Goal: Task Accomplishment & Management: Manage account settings

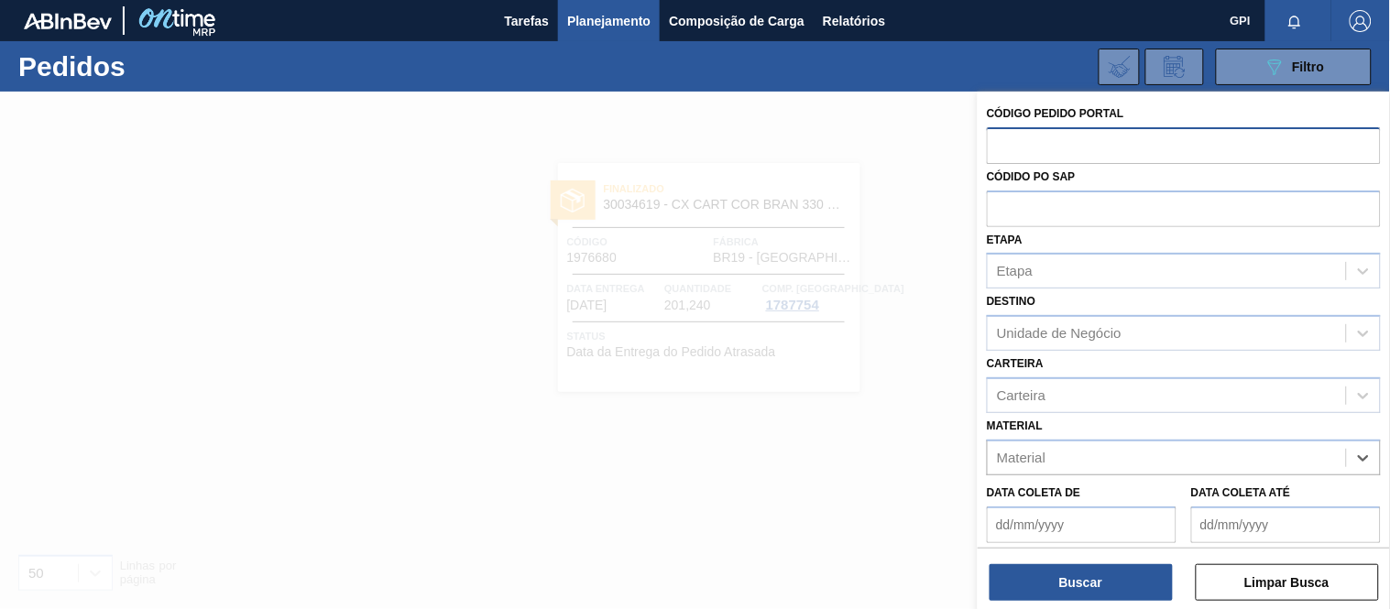
click at [1026, 137] on input "text" at bounding box center [1184, 144] width 394 height 35
paste input "text"
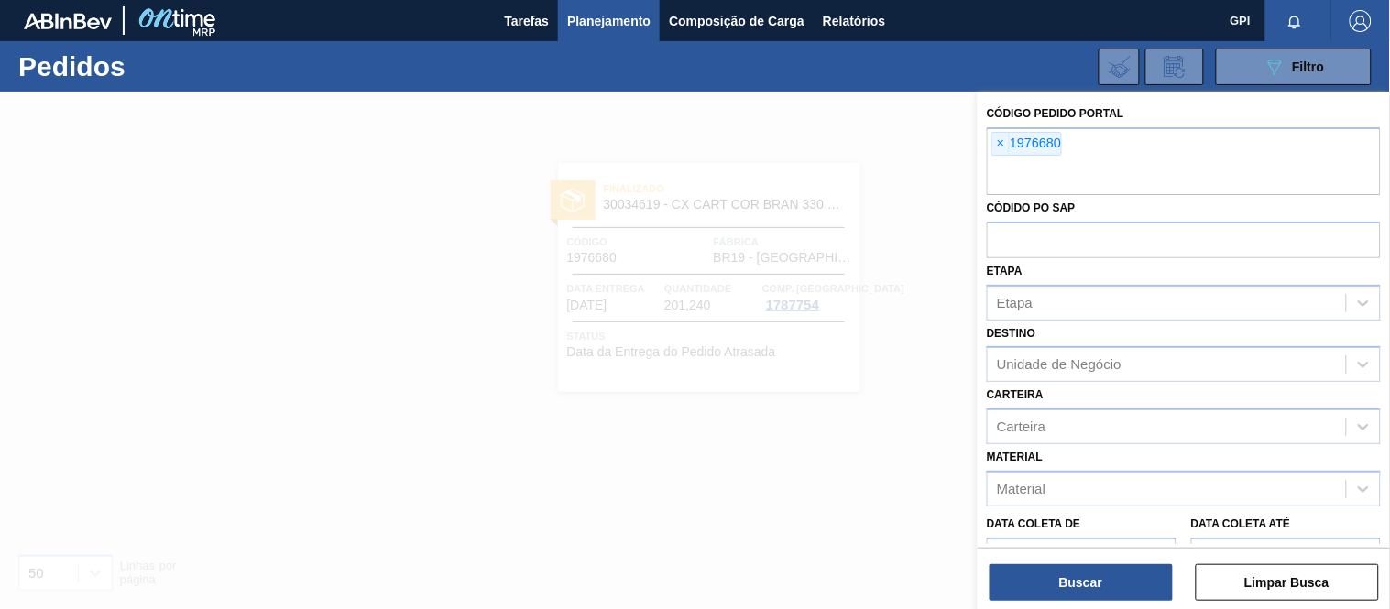
paste input "1978657"
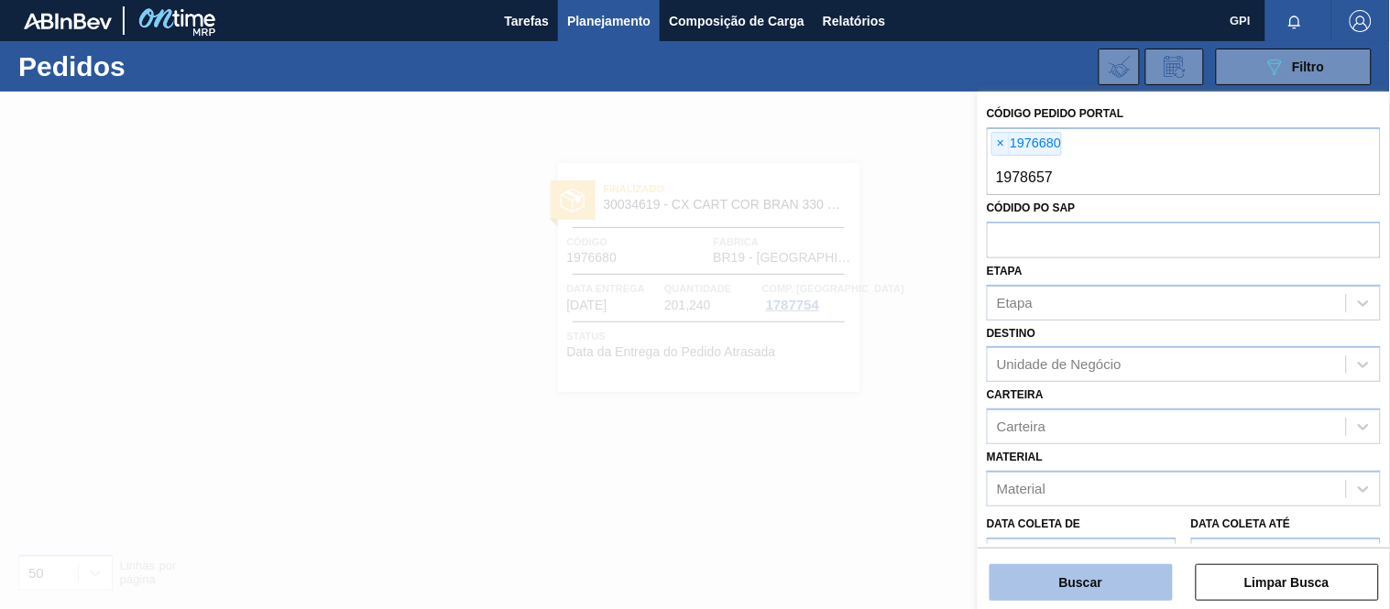
type input "1978657"
click at [1064, 591] on button "Buscar" at bounding box center [1081, 583] width 183 height 37
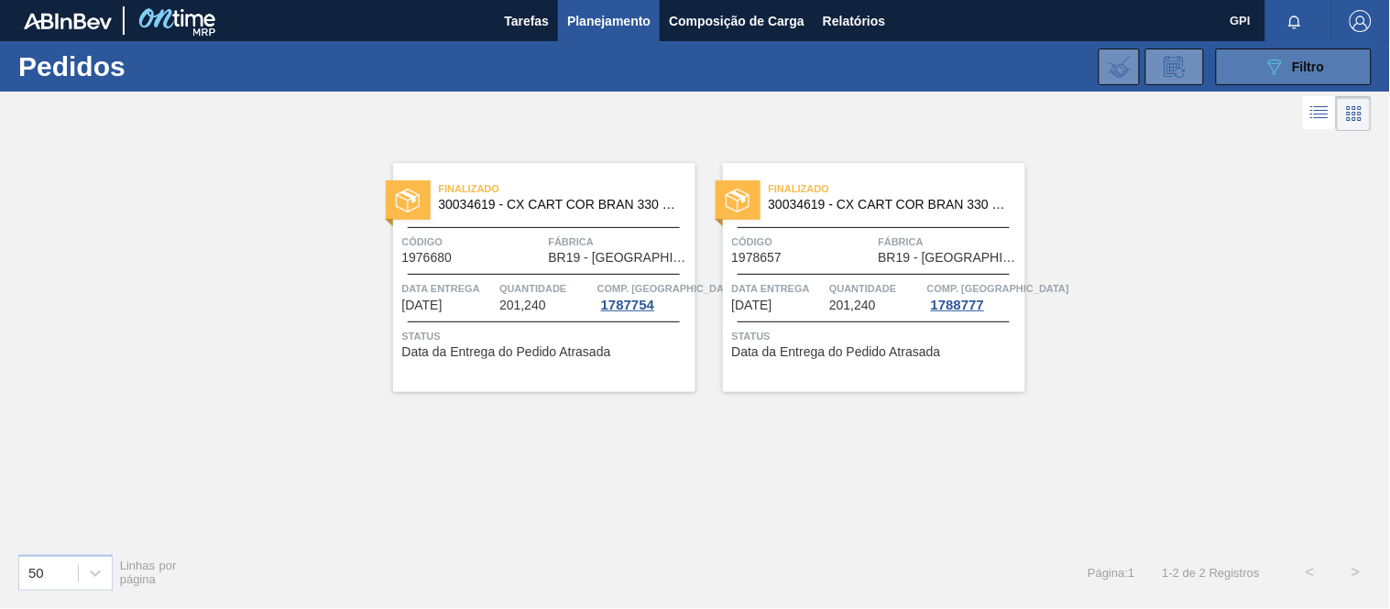
click at [1261, 64] on button "089F7B8B-B2A5-4AFE-B5C0-19BA573D28AC Filtro" at bounding box center [1294, 67] width 156 height 37
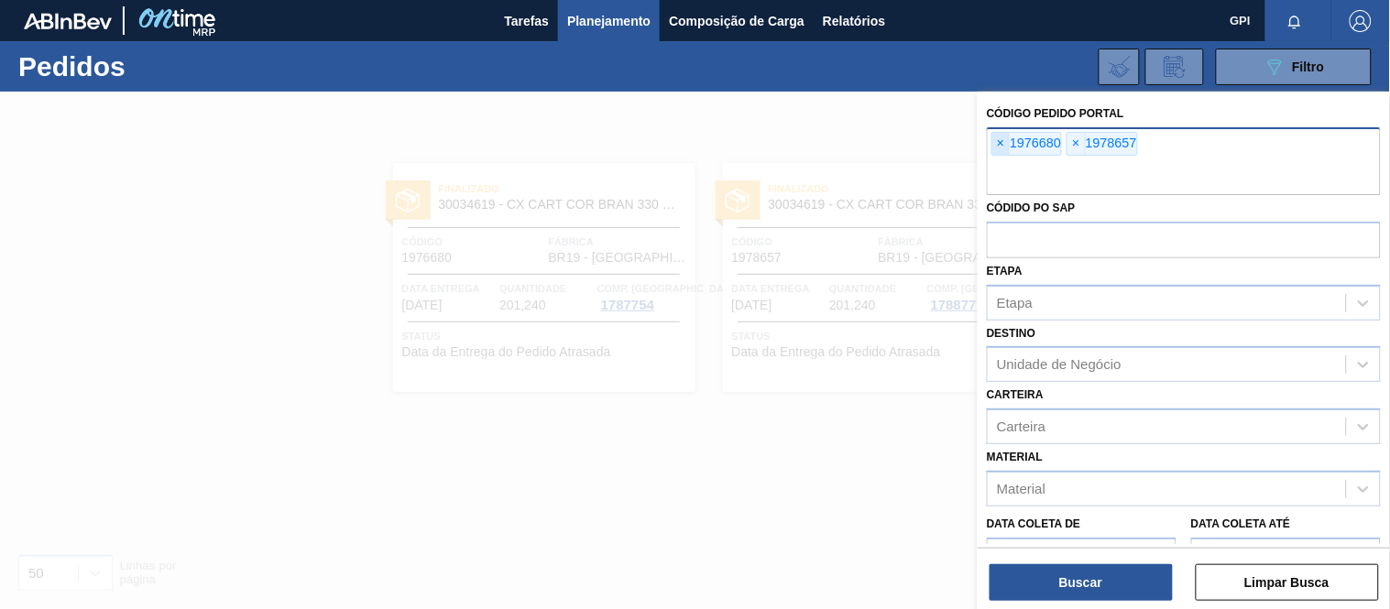
click at [993, 148] on span "×" at bounding box center [1000, 144] width 17 height 22
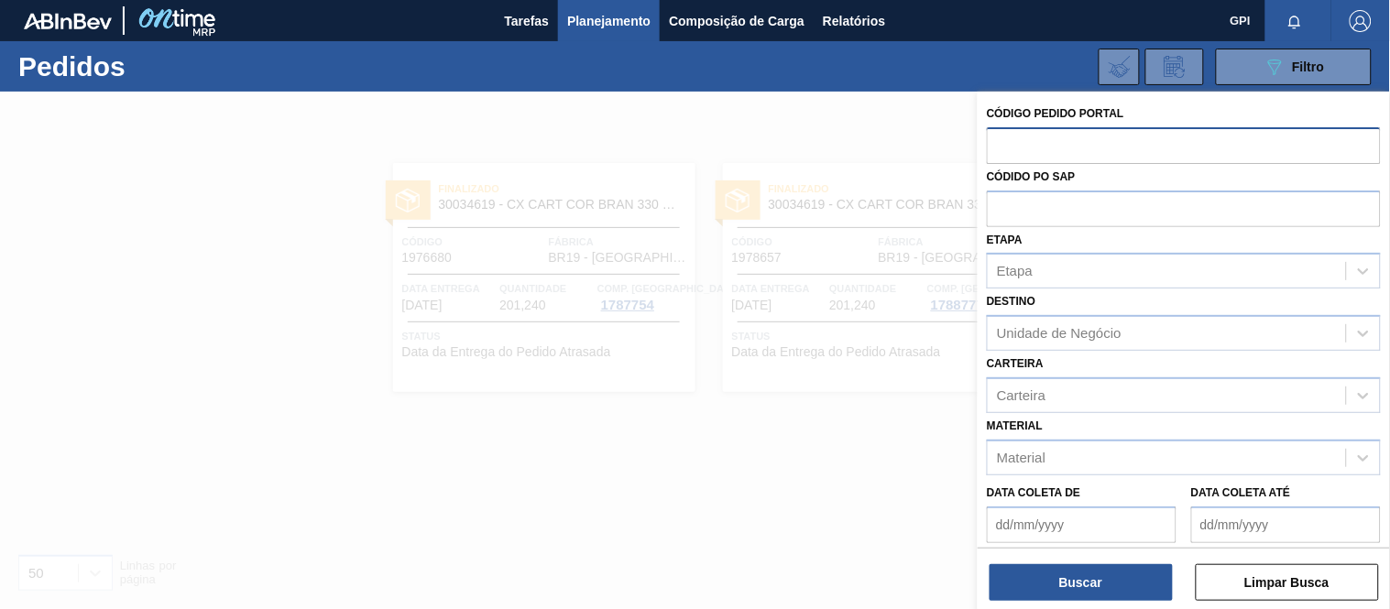
paste input "2008444"
type input "2008444"
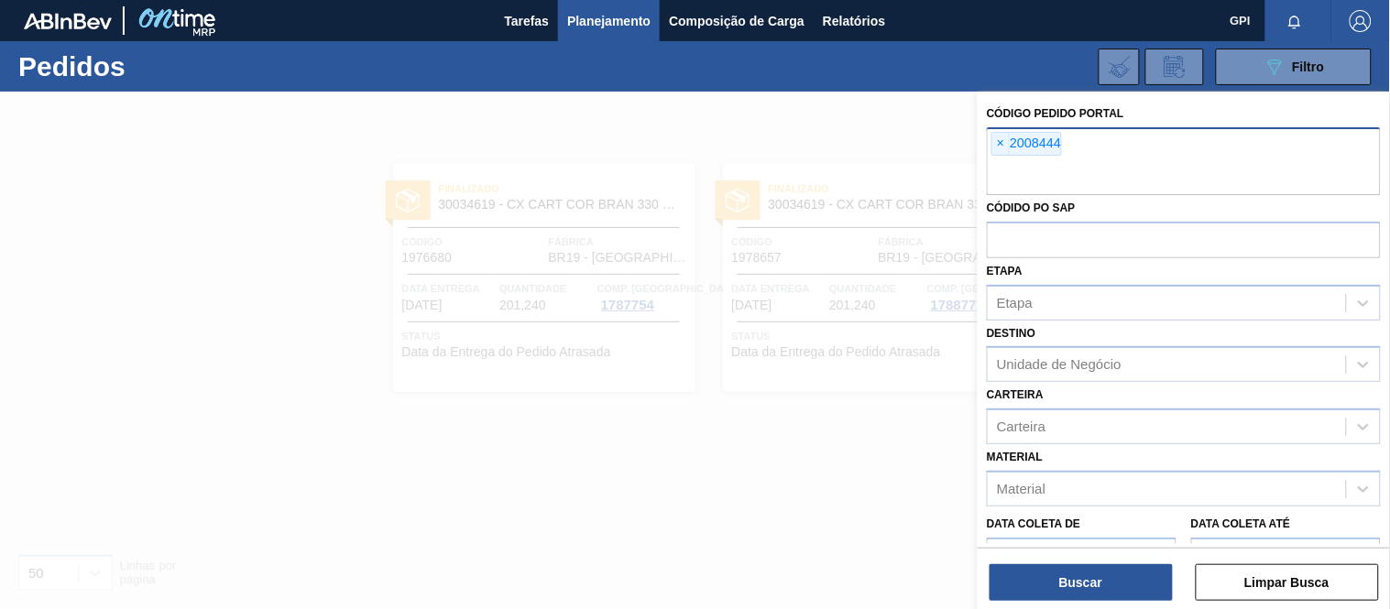
click at [1194, 165] on input "text" at bounding box center [1184, 177] width 394 height 35
paste input "2008325"
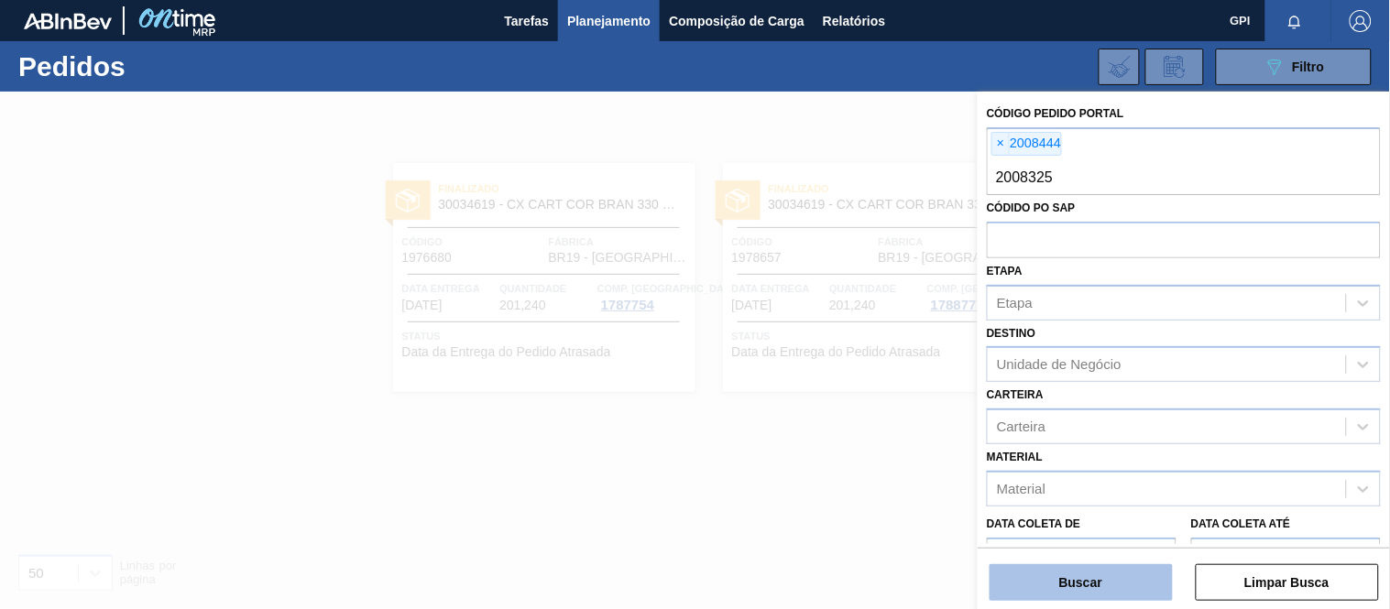
type input "2008325"
click at [1114, 576] on button "Buscar" at bounding box center [1081, 583] width 183 height 37
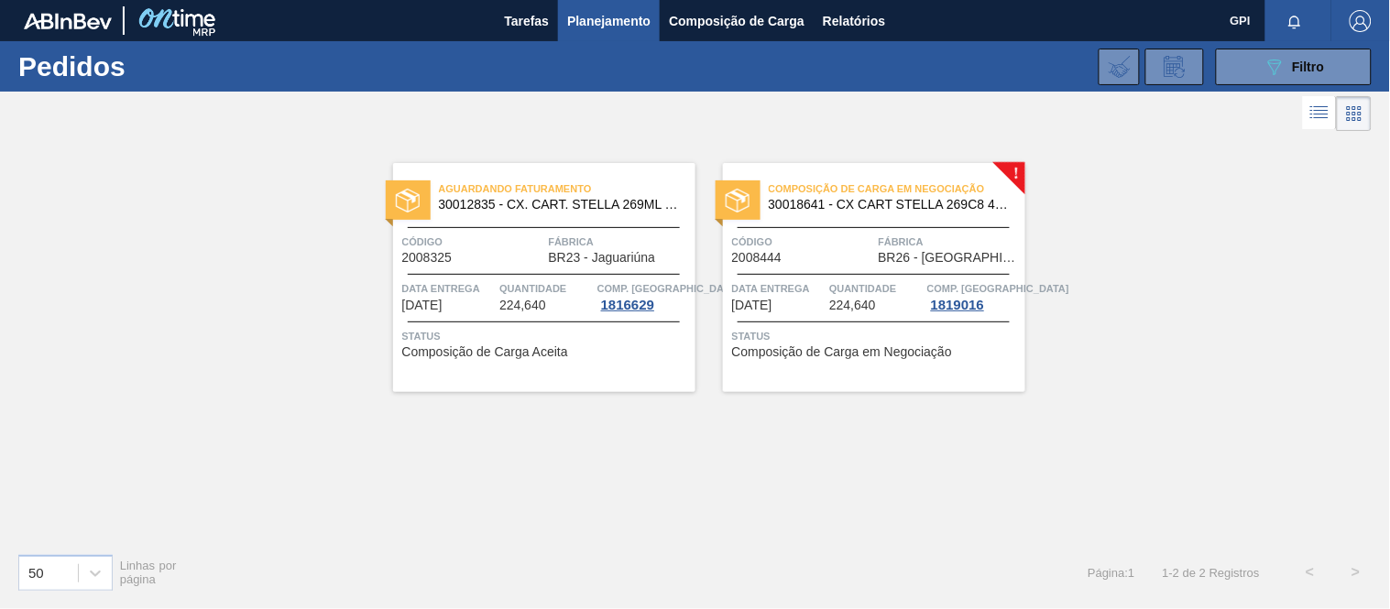
click at [828, 314] on div "Composição de Carga em Negociação 30018641 - CX CART STELLA 269C8 429 276G Códi…" at bounding box center [874, 277] width 302 height 229
drag, startPoint x: 1361, startPoint y: 66, endPoint x: 1351, endPoint y: 66, distance: 10.1
click at [1361, 66] on button "089F7B8B-B2A5-4AFE-B5C0-19BA573D28AC Filtro" at bounding box center [1294, 67] width 156 height 37
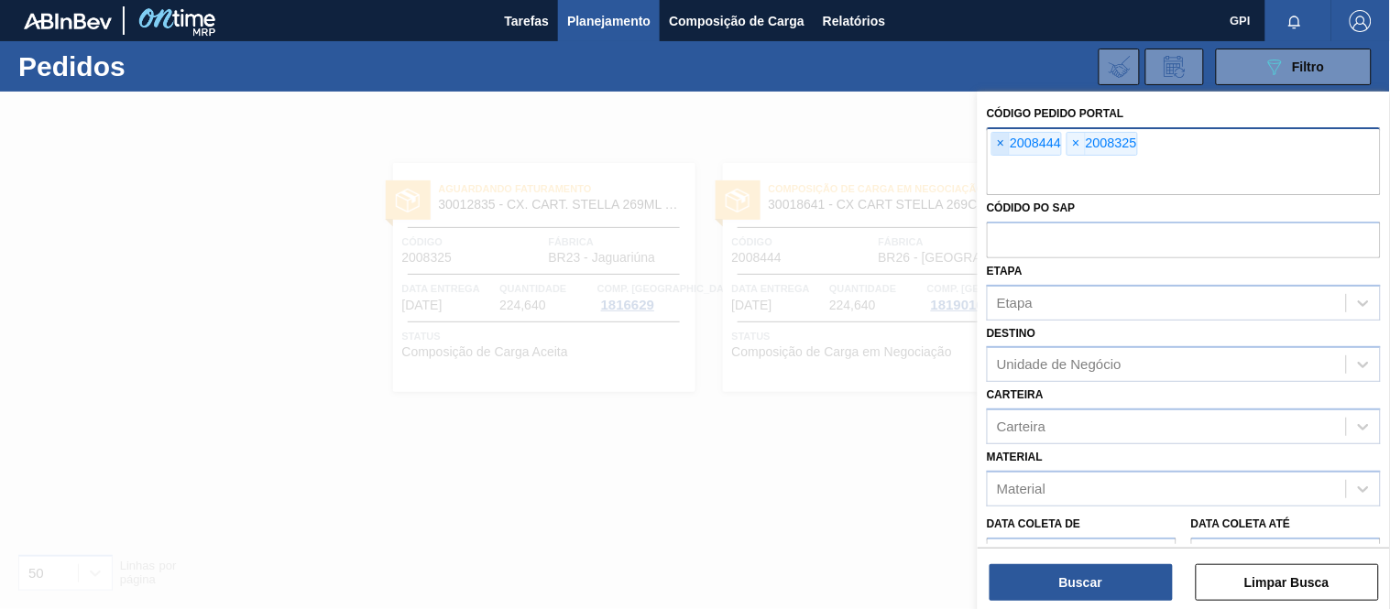
click at [993, 144] on span "×" at bounding box center [1000, 144] width 17 height 22
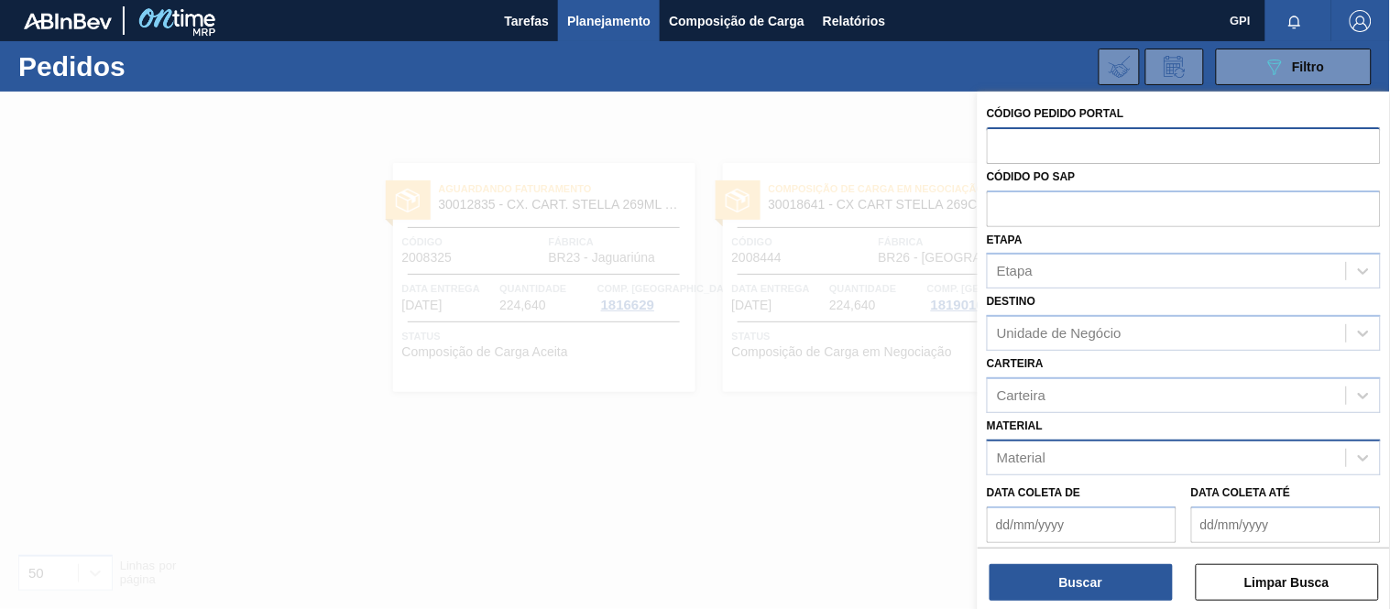
paste input "text"
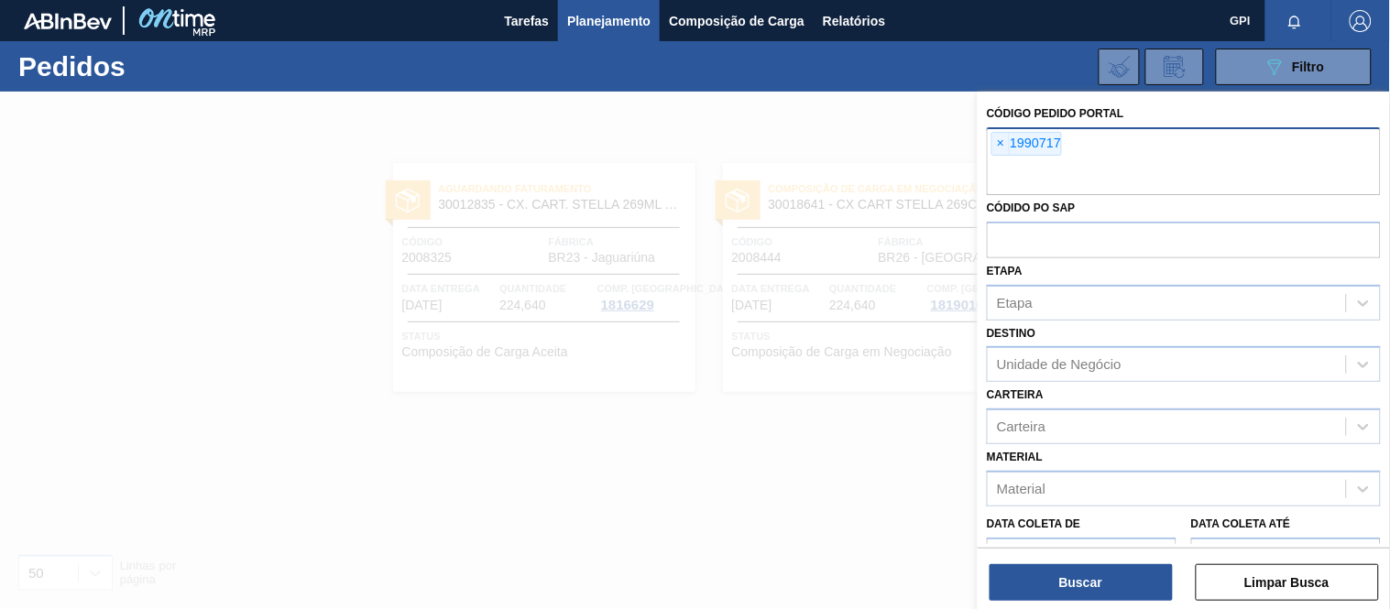
paste input "text"
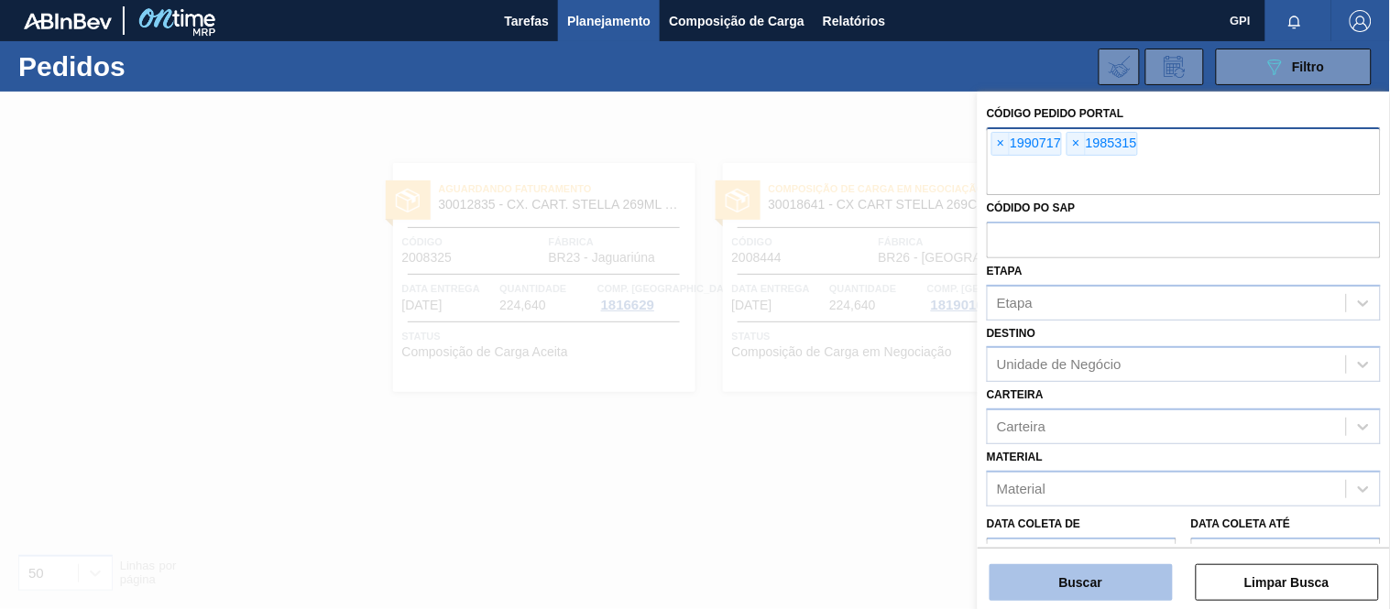
click at [1086, 583] on button "Buscar" at bounding box center [1081, 583] width 183 height 37
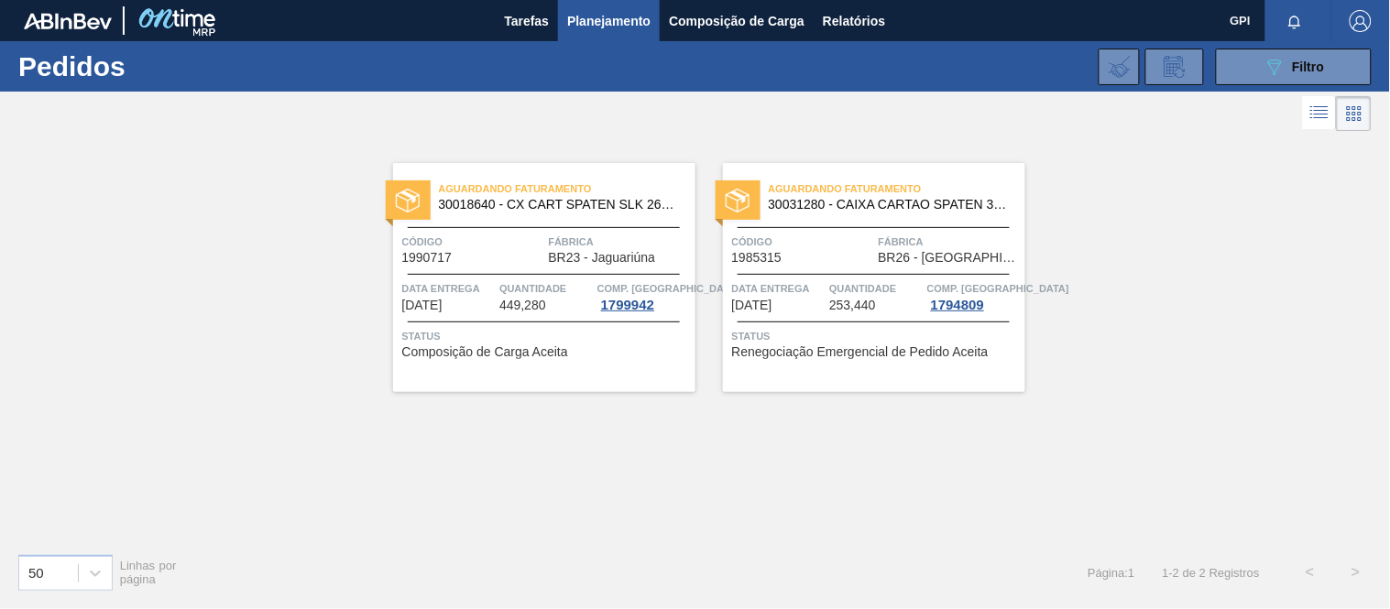
click at [543, 221] on div "Aguardando Faturamento 30018640 - CX CART SPATEN SLK 269C8 429 276G Código 1990…" at bounding box center [544, 277] width 302 height 229
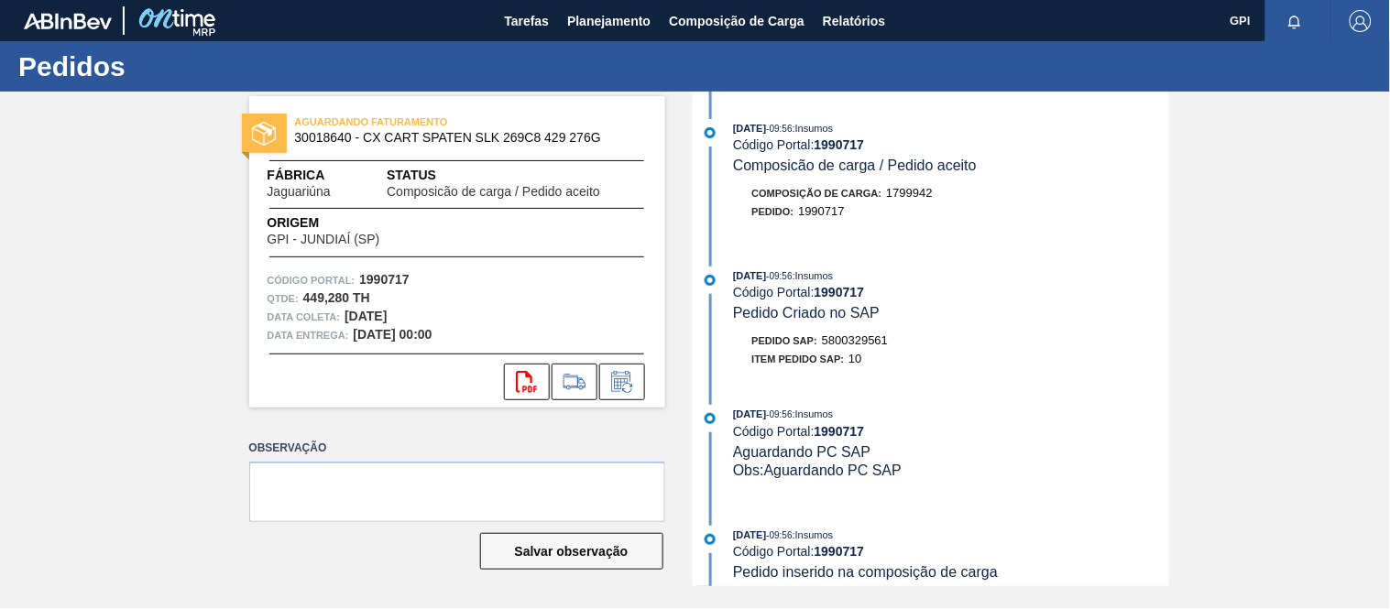
click at [387, 275] on strong "1990717" at bounding box center [384, 279] width 50 height 15
copy strong "1990717"
click at [1065, 342] on div "Pedido SAP: 5800329561" at bounding box center [951, 341] width 435 height 18
click at [627, 373] on icon at bounding box center [622, 382] width 29 height 22
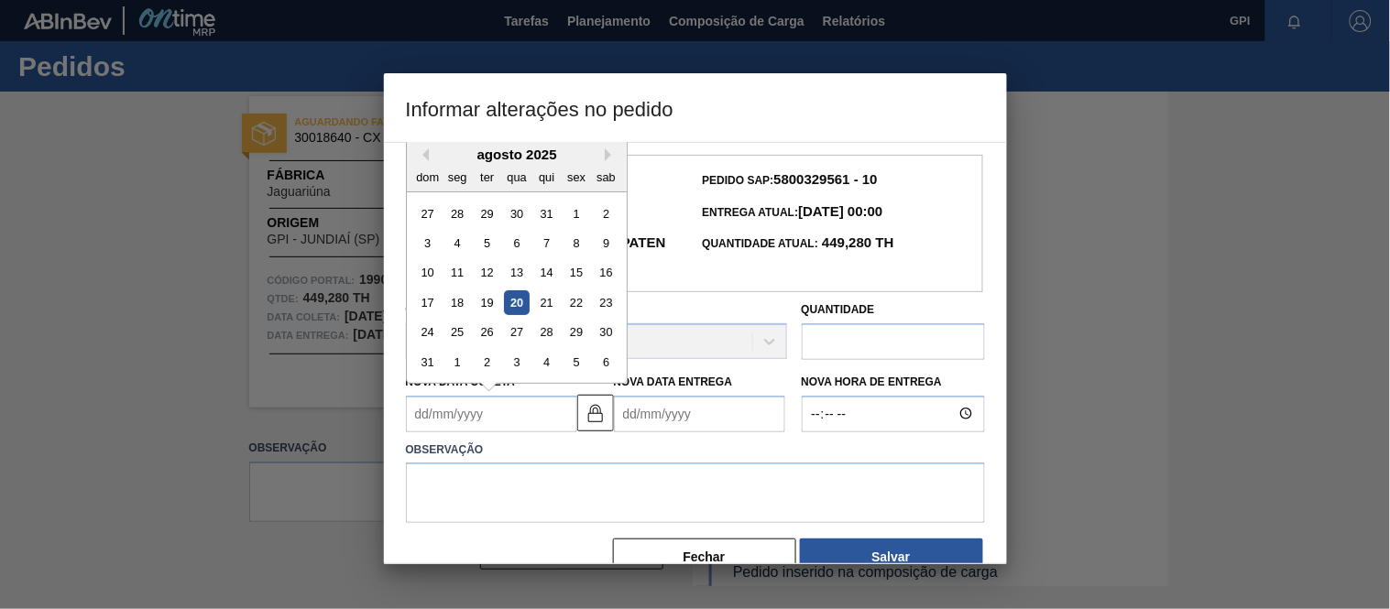
click at [525, 429] on Coleta1990717 "Nova Data Coleta" at bounding box center [491, 414] width 171 height 37
click at [489, 336] on div "26" at bounding box center [486, 332] width 25 height 25
type Coleta1990717 "[DATE]"
type Entrega1990717 "[DATE]"
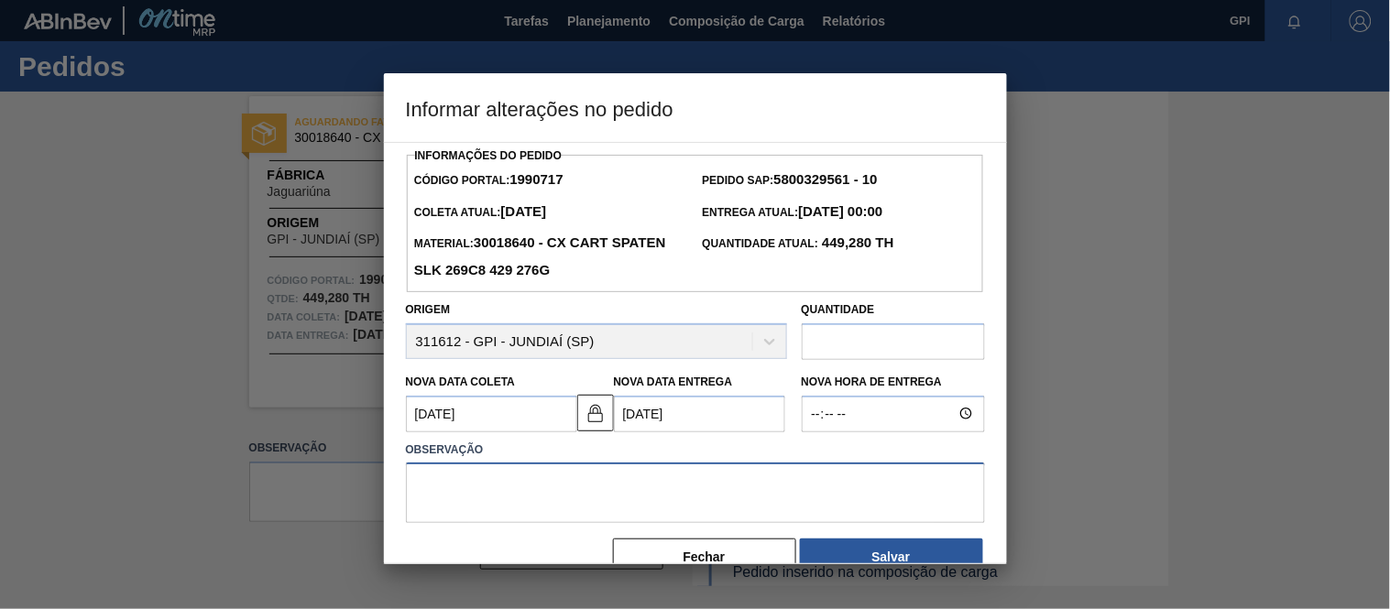
click at [522, 484] on textarea at bounding box center [695, 493] width 579 height 60
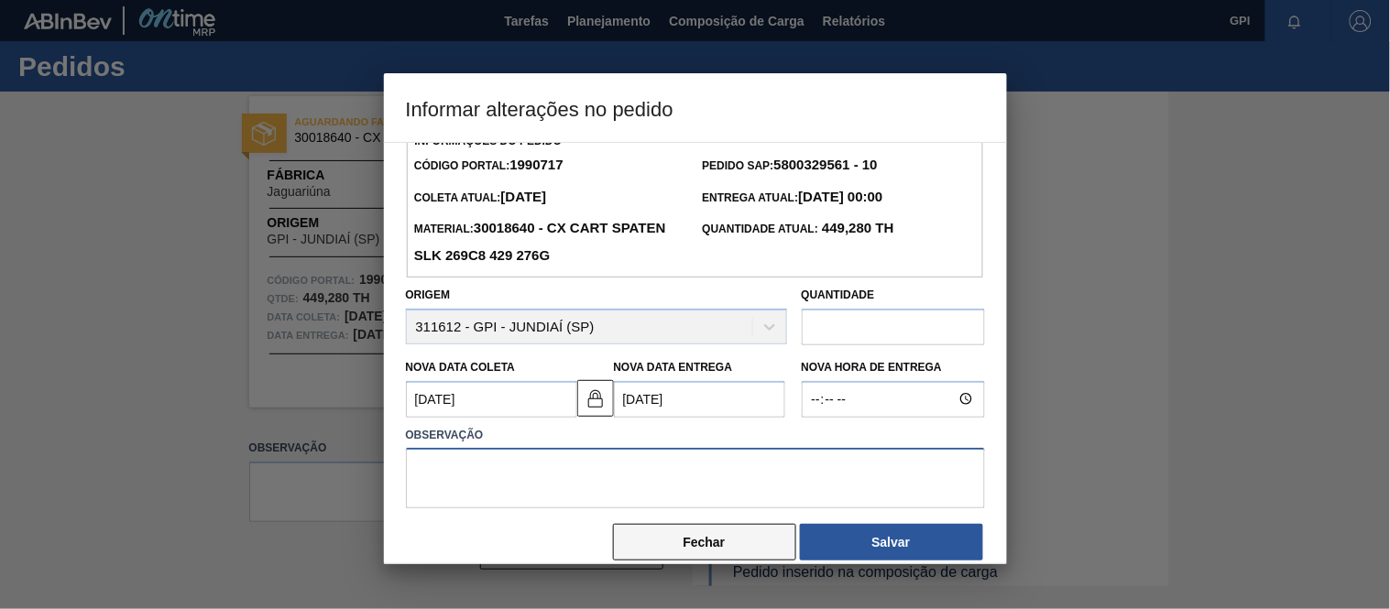
scroll to position [35, 0]
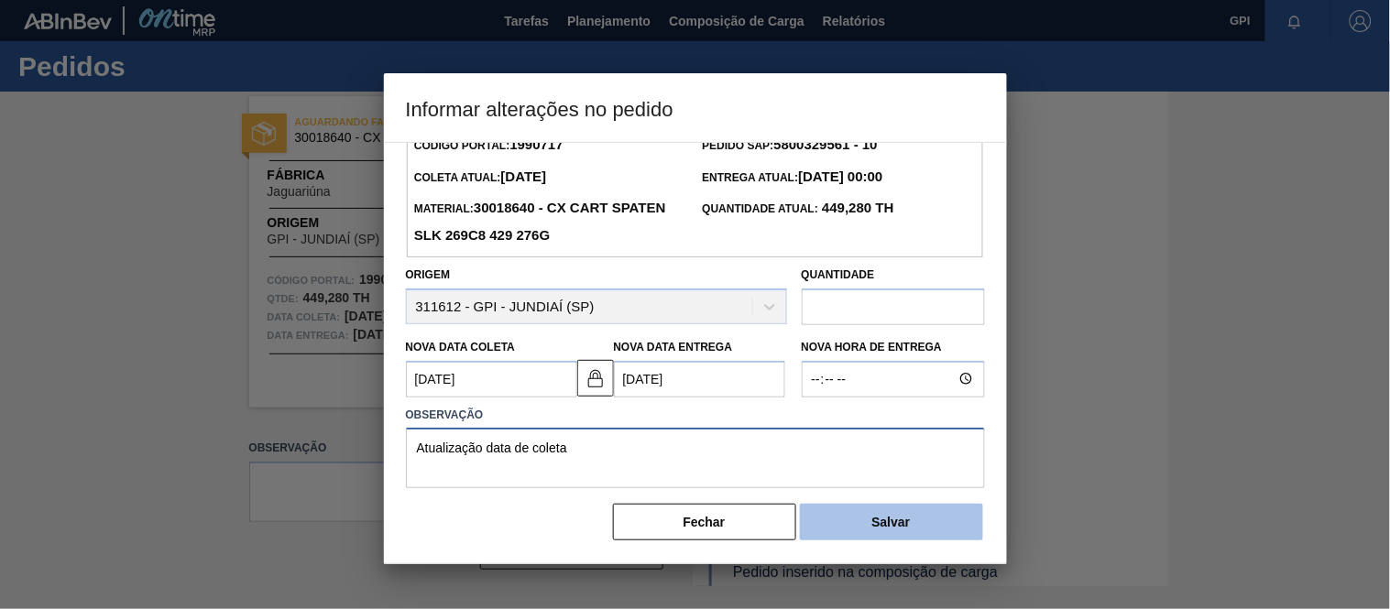
type textarea "Atualização data de coleta"
click at [827, 528] on button "Salvar" at bounding box center [891, 522] width 183 height 37
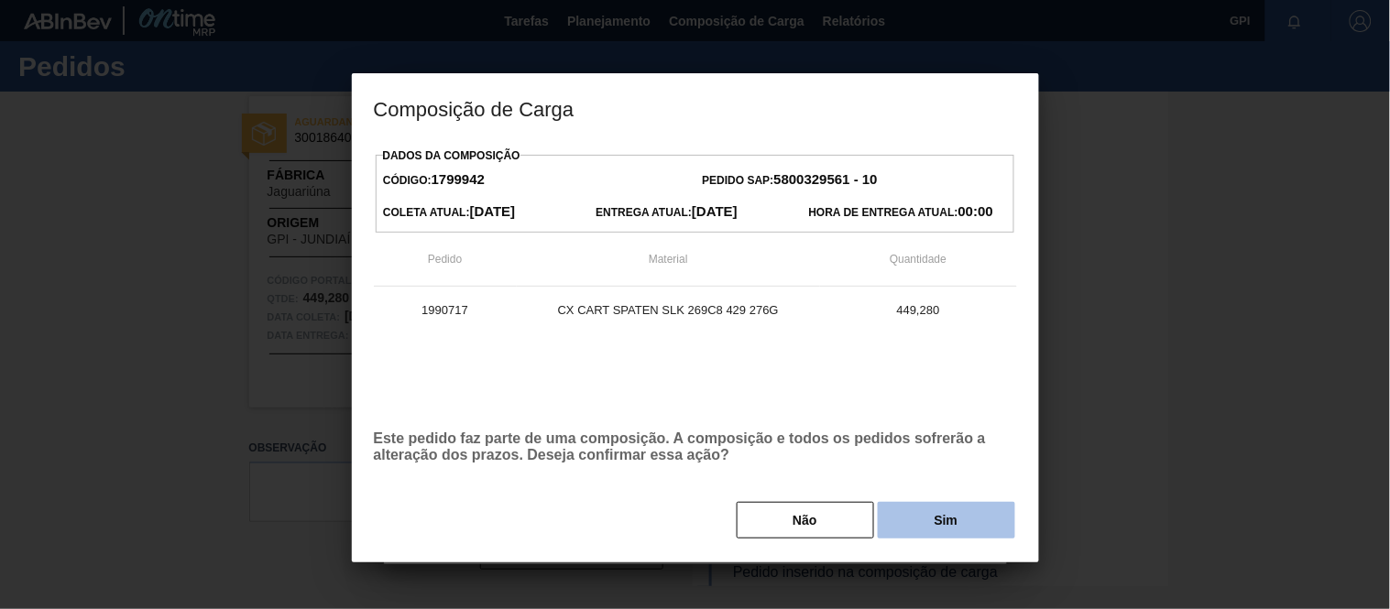
click at [936, 521] on button "Sim" at bounding box center [946, 520] width 137 height 37
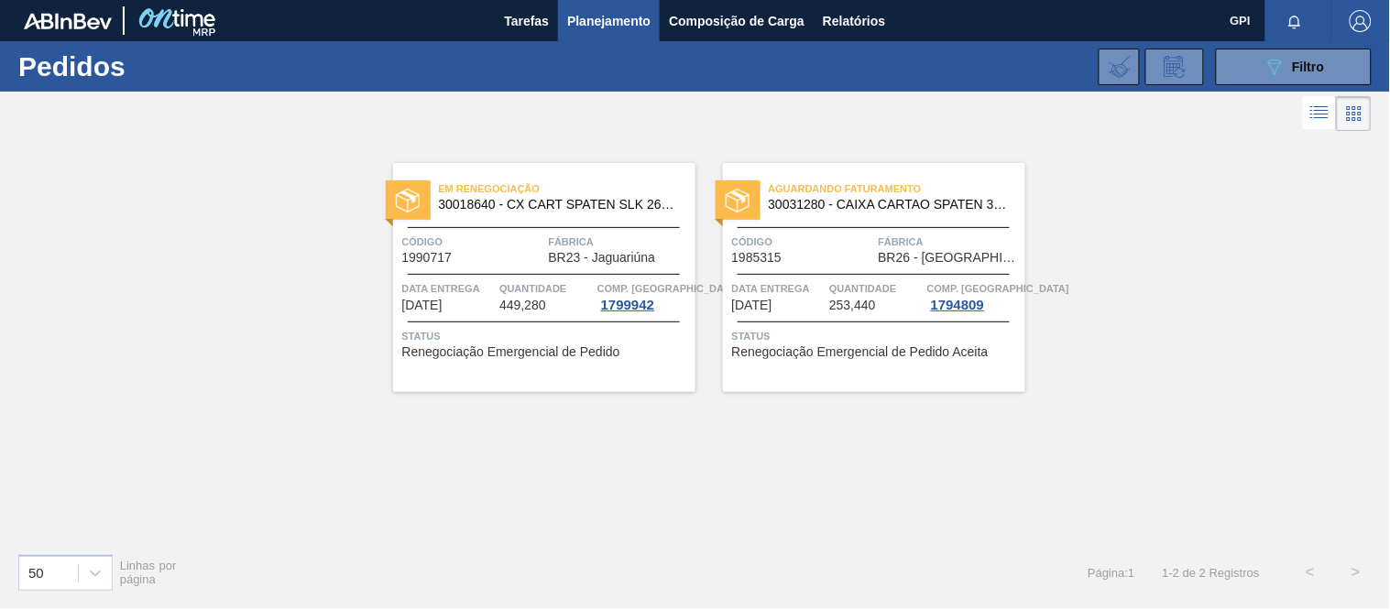
click at [783, 327] on span "Status" at bounding box center [876, 336] width 289 height 18
